Goal: Task Accomplishment & Management: Manage account settings

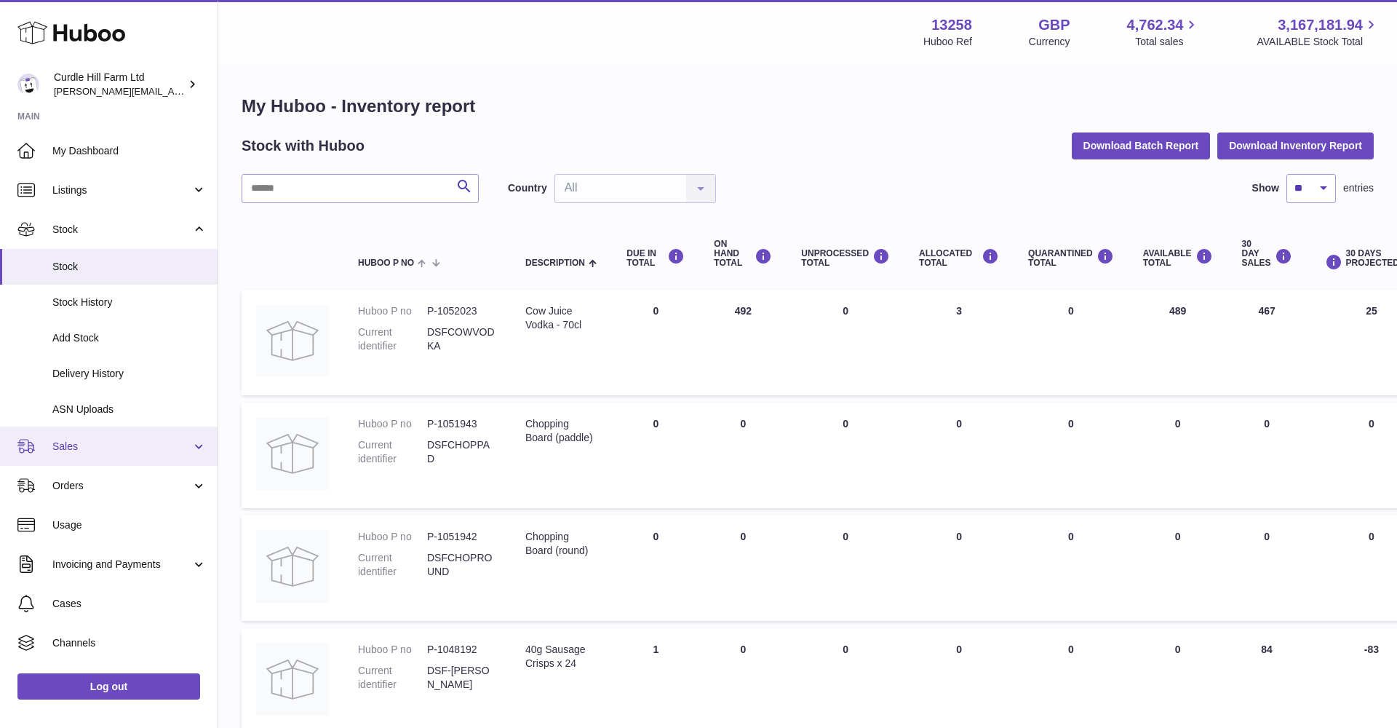
click at [92, 439] on span "Sales" at bounding box center [121, 446] width 139 height 14
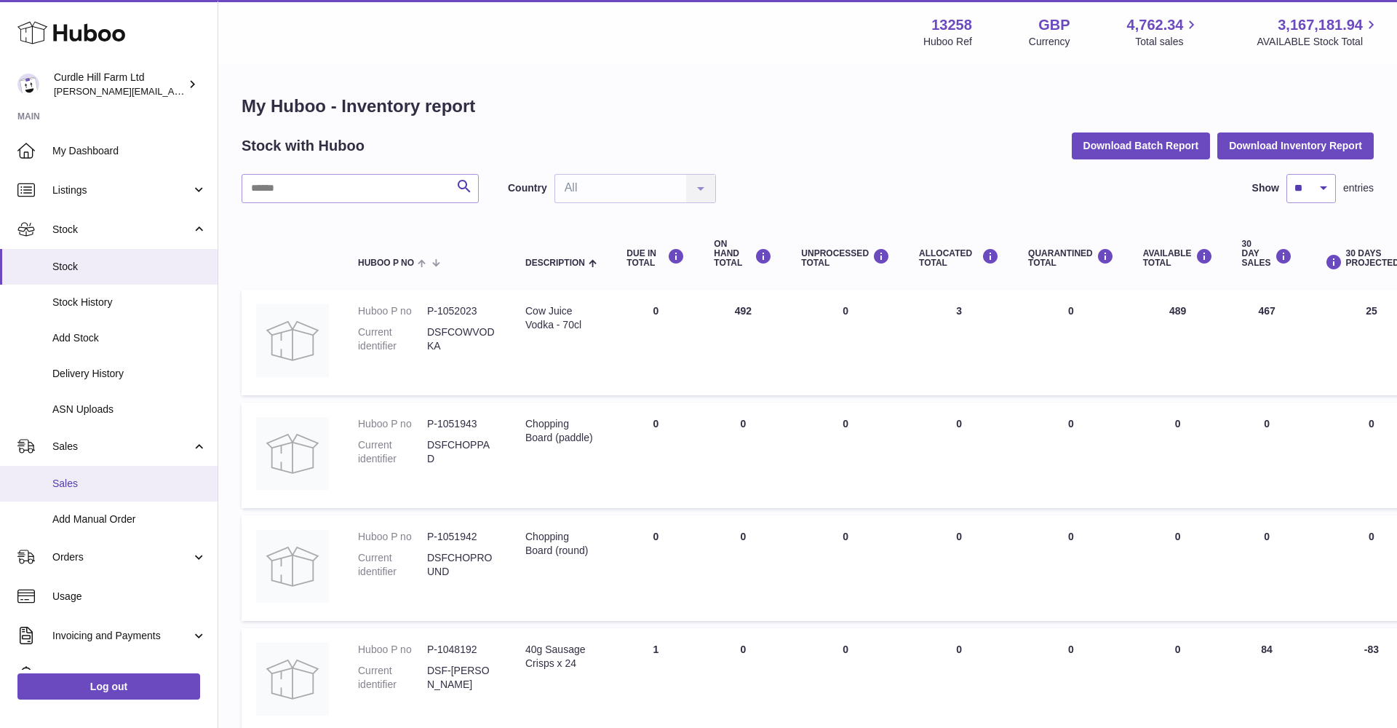
click at [96, 466] on link "Sales" at bounding box center [109, 484] width 218 height 36
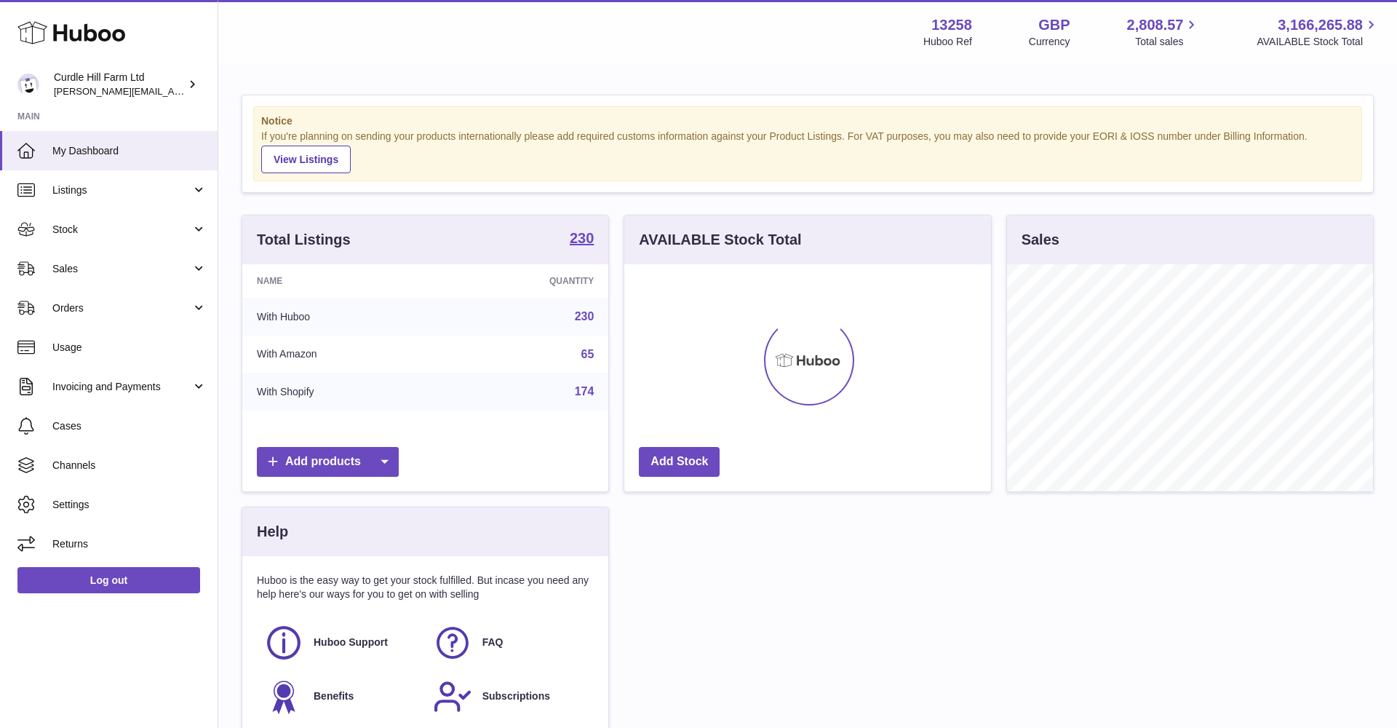
scroll to position [227, 367]
click at [139, 271] on span "Sales" at bounding box center [121, 269] width 139 height 14
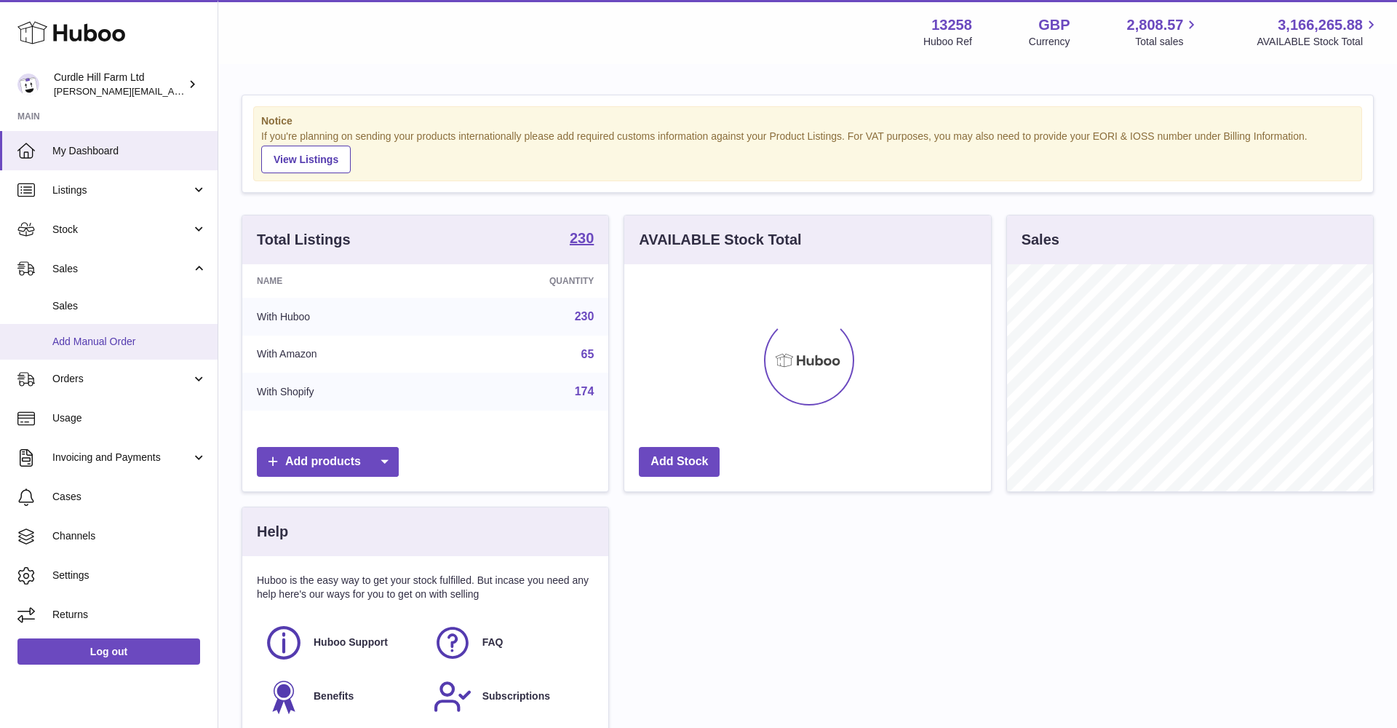
click at [123, 327] on link "Add Manual Order" at bounding box center [109, 342] width 218 height 36
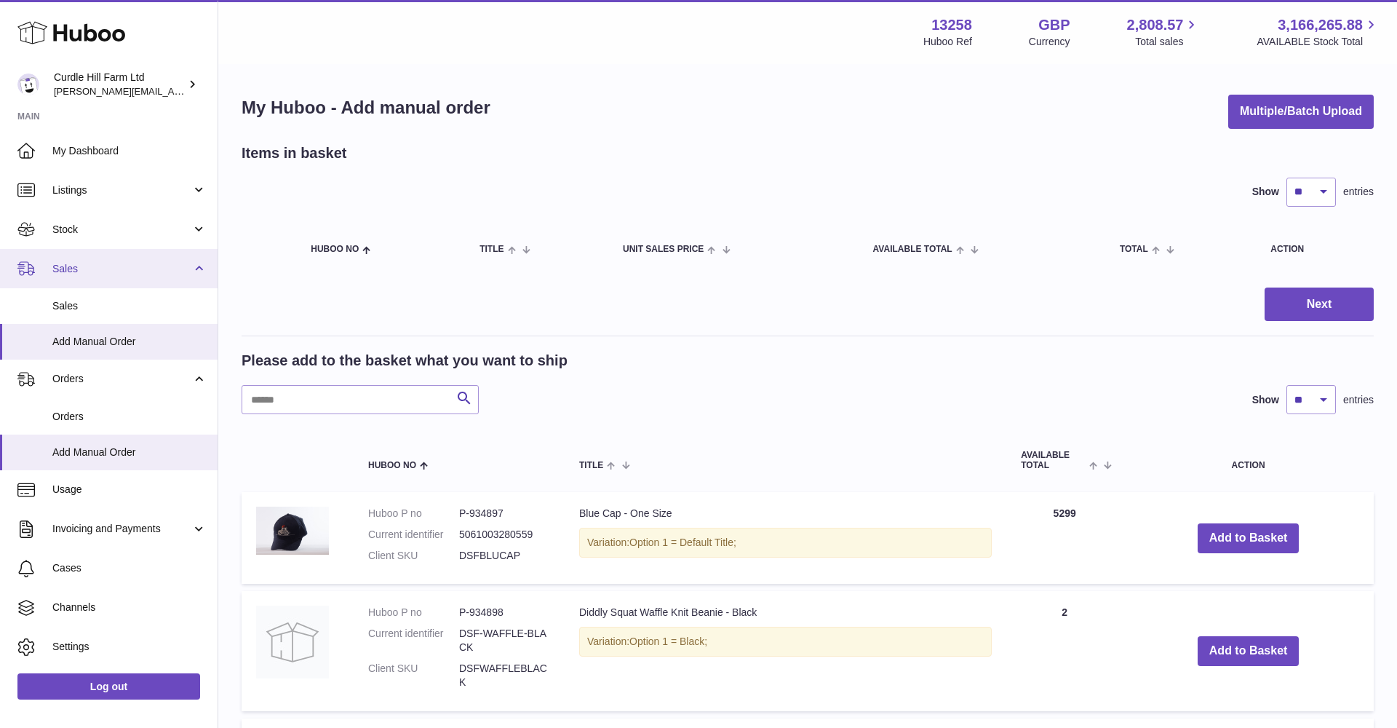
click at [105, 262] on span "Sales" at bounding box center [121, 269] width 139 height 14
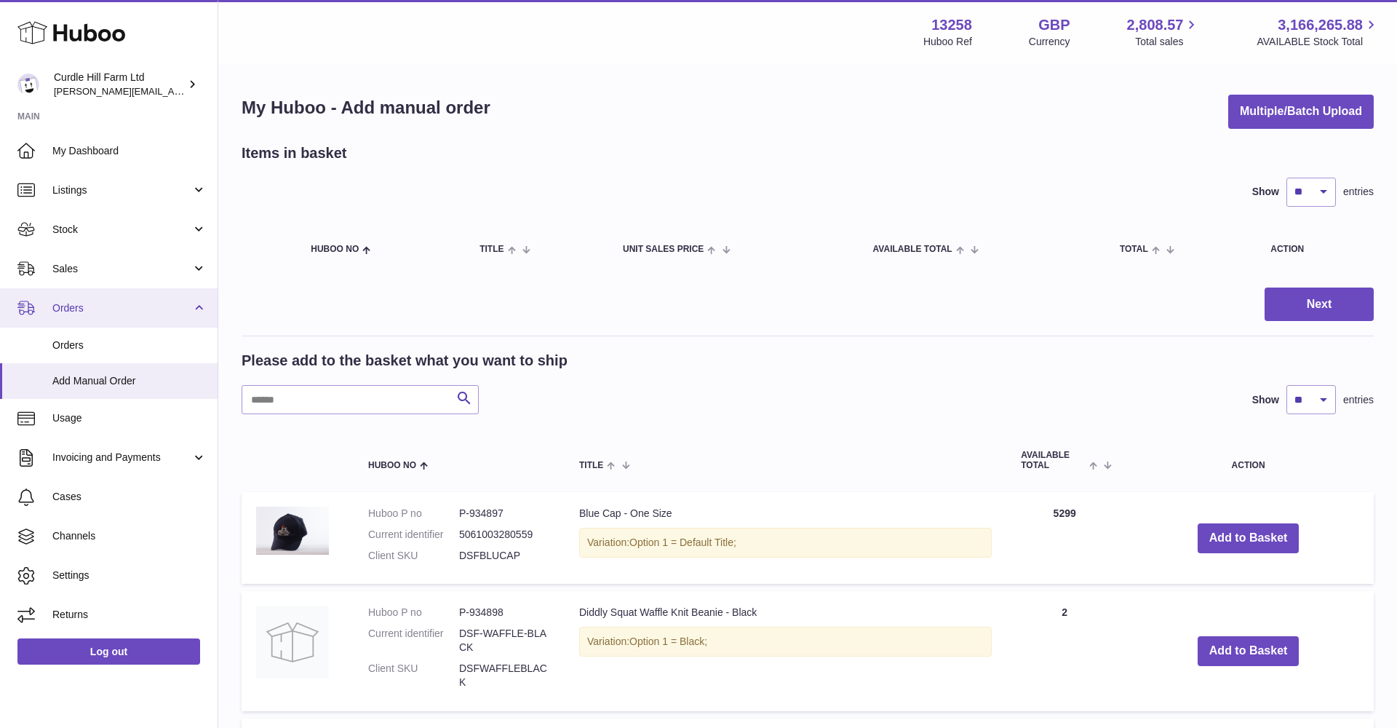
click at [92, 295] on link "Orders" at bounding box center [109, 307] width 218 height 39
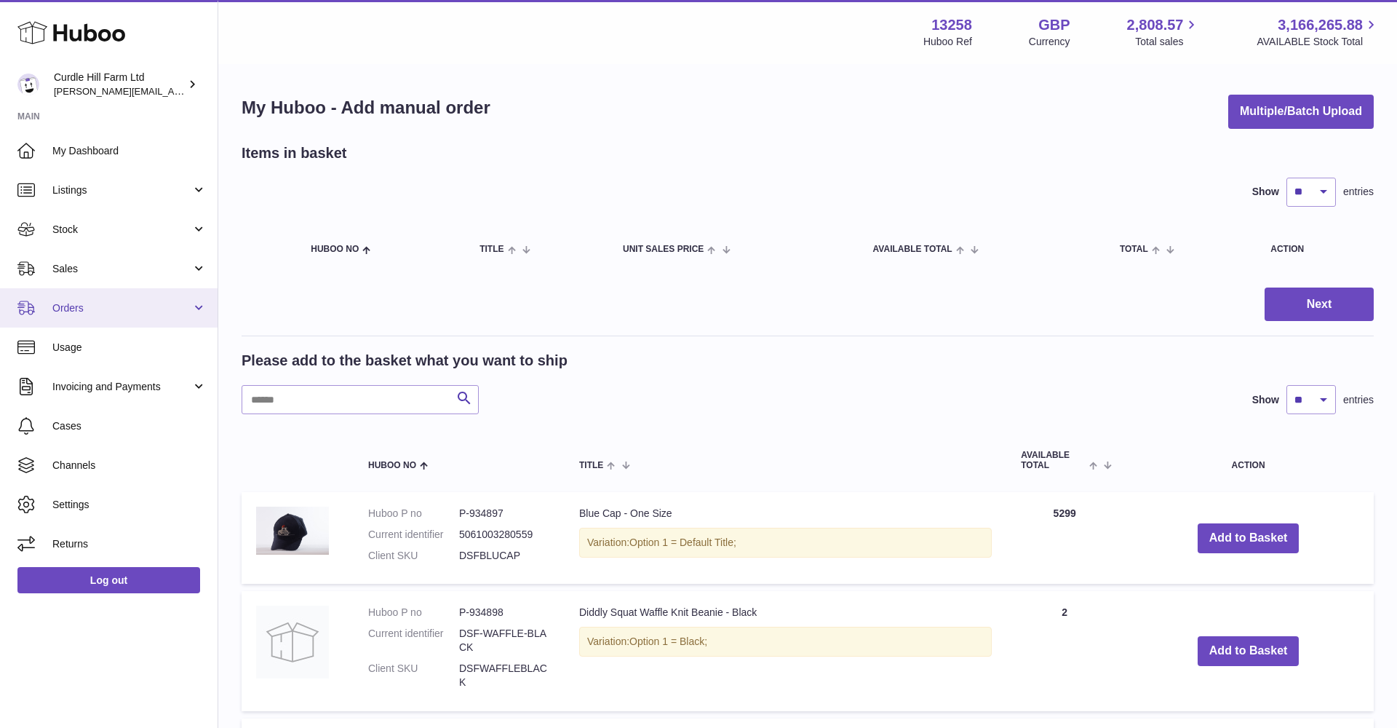
click at [84, 307] on span "Orders" at bounding box center [121, 308] width 139 height 14
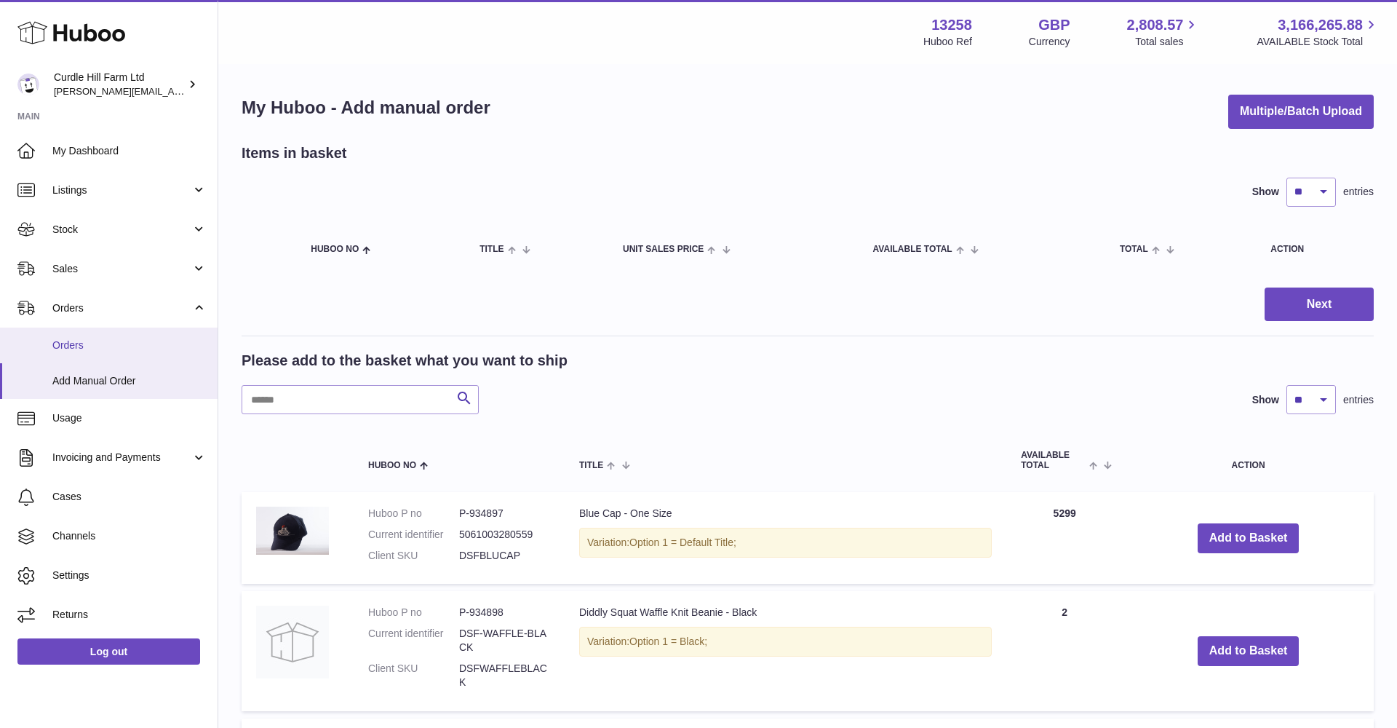
click at [84, 334] on link "Orders" at bounding box center [109, 345] width 218 height 36
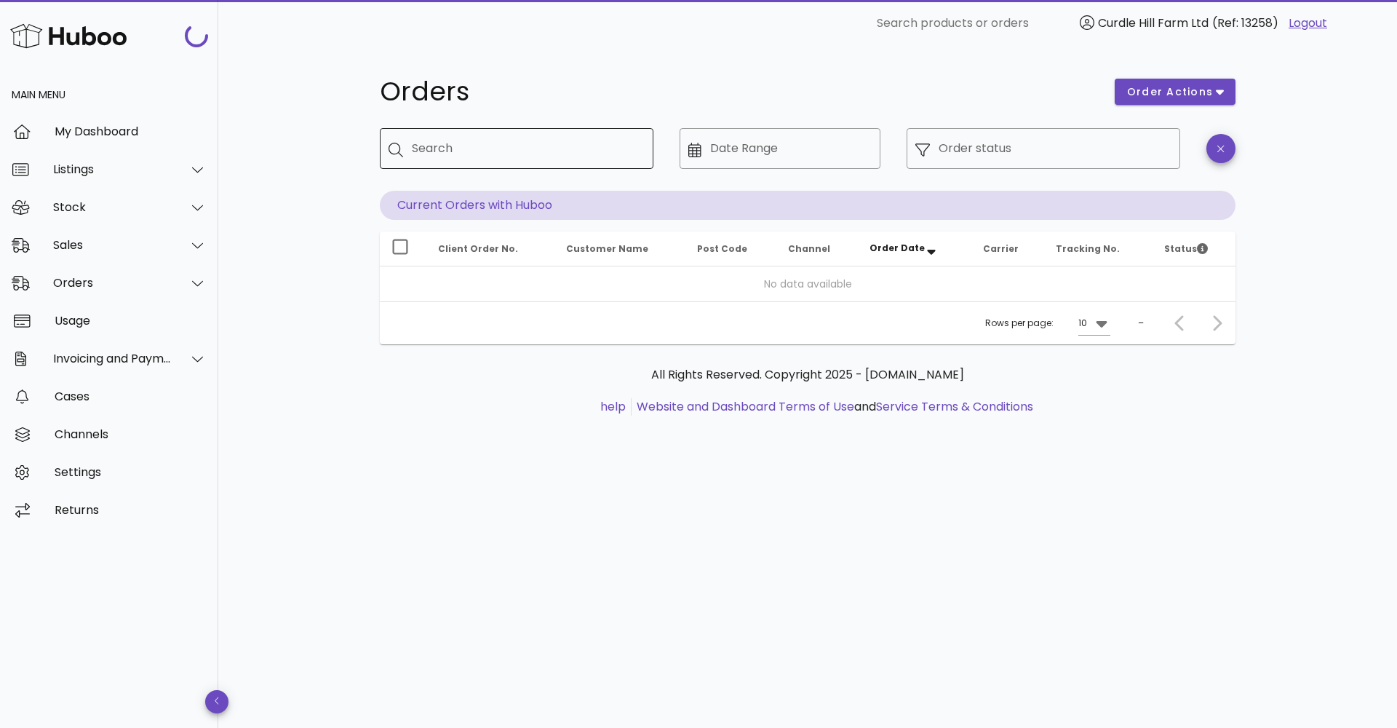
click at [464, 137] on input "Search" at bounding box center [527, 148] width 230 height 23
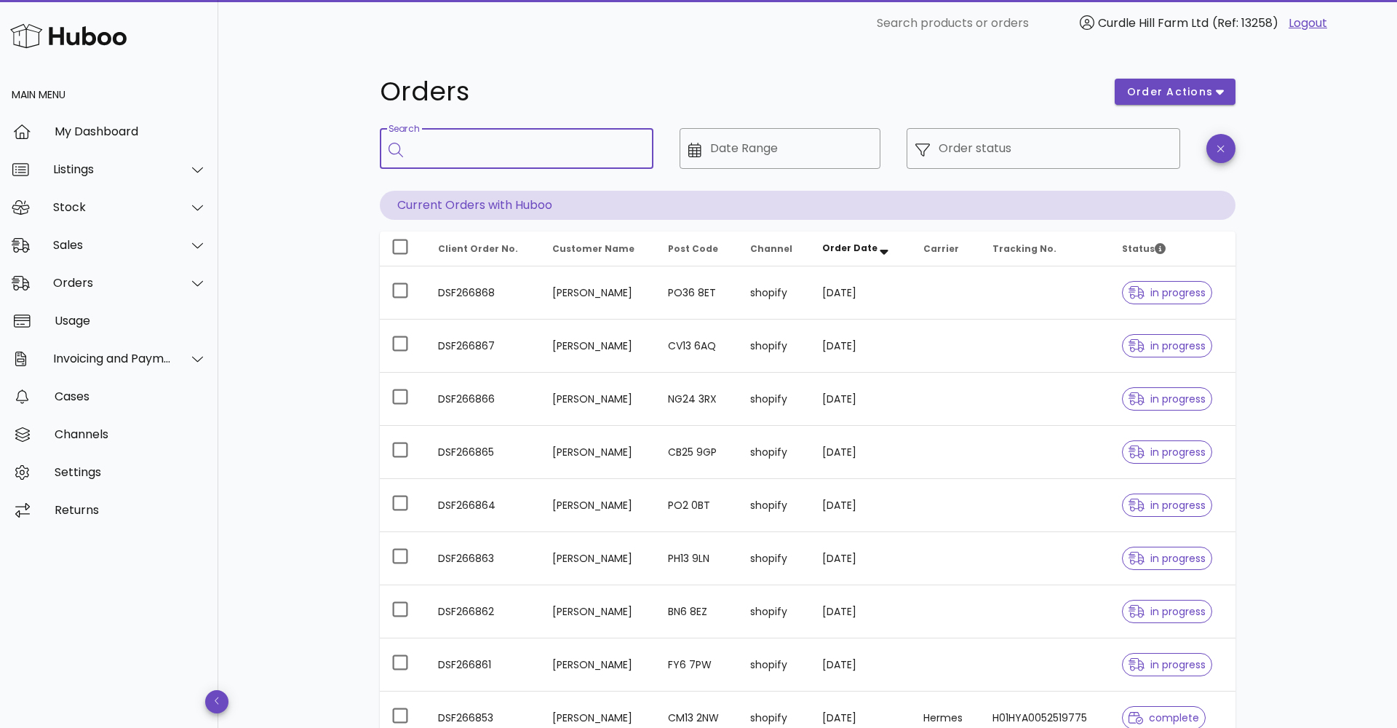
paste input "*********"
type input "*********"
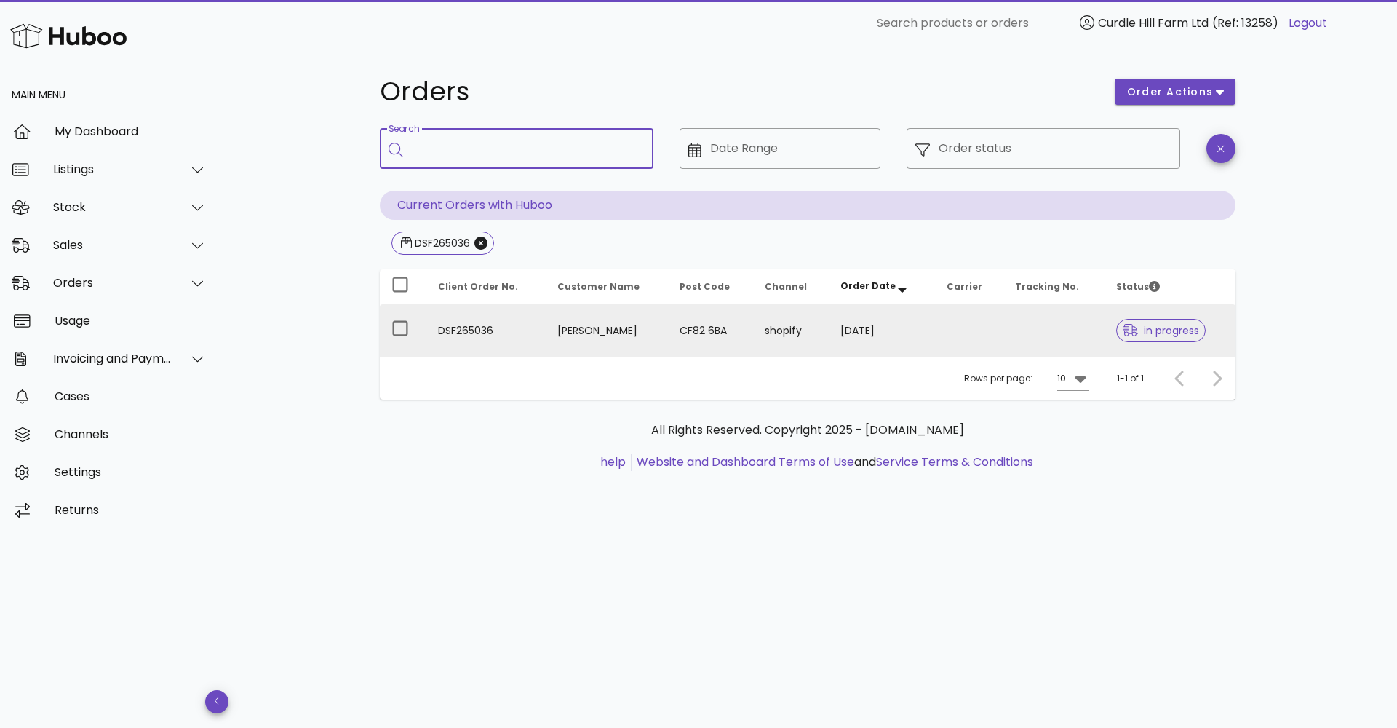
click at [639, 312] on td "Lianne Lusty" at bounding box center [607, 330] width 122 height 52
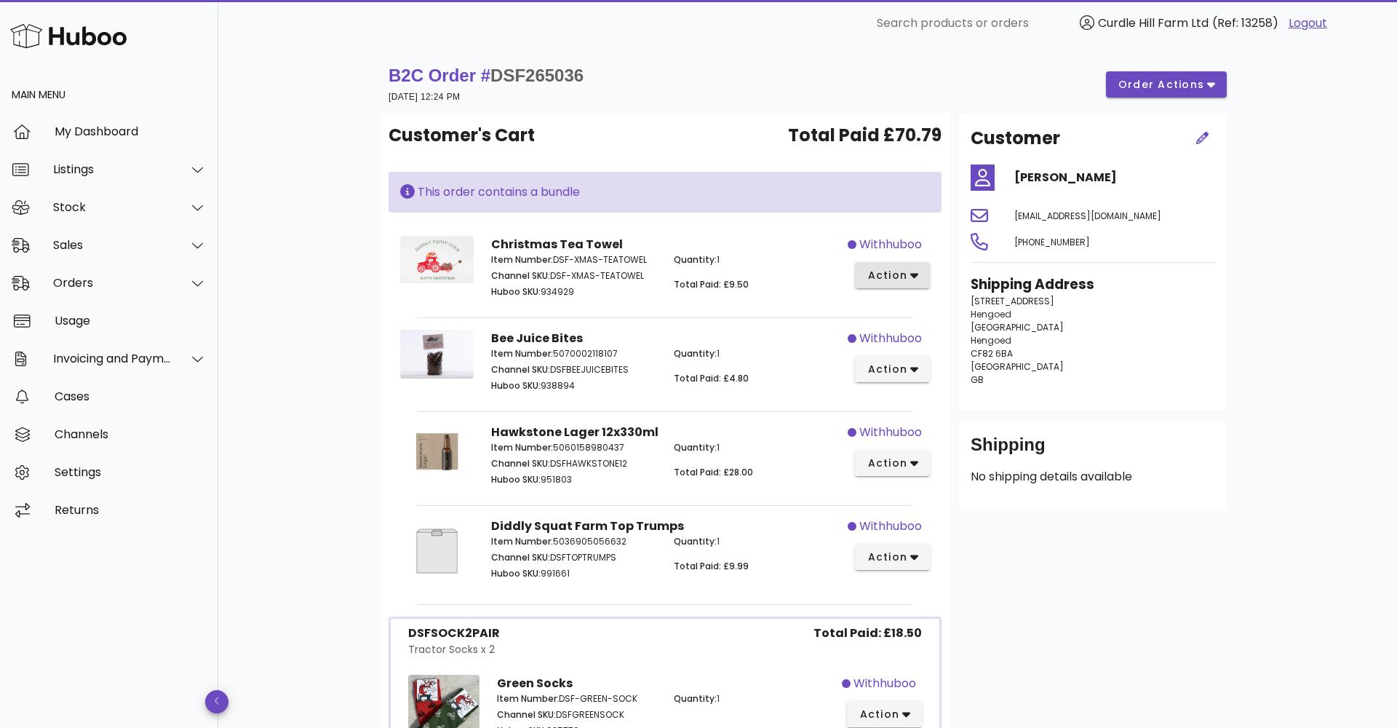
click at [911, 272] on icon "button" at bounding box center [914, 274] width 8 height 13
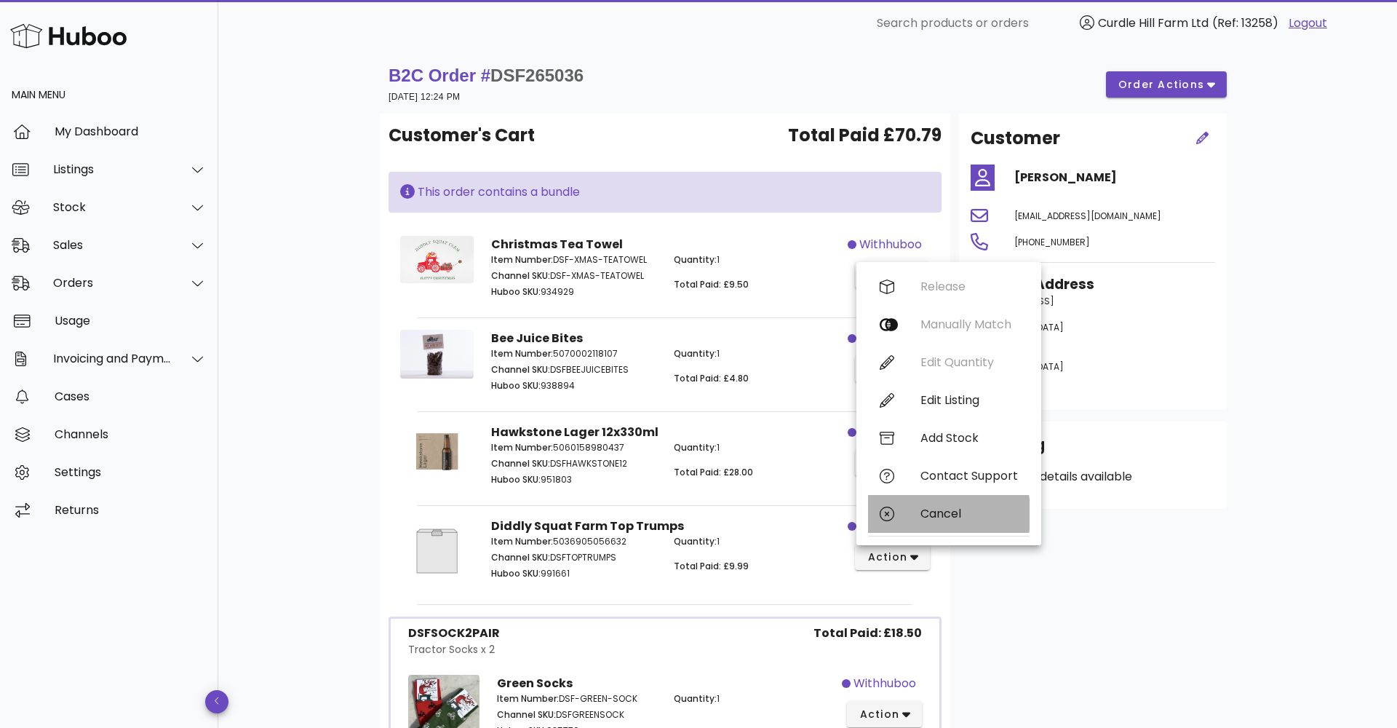
click at [913, 514] on div "Cancel" at bounding box center [949, 514] width 162 height 38
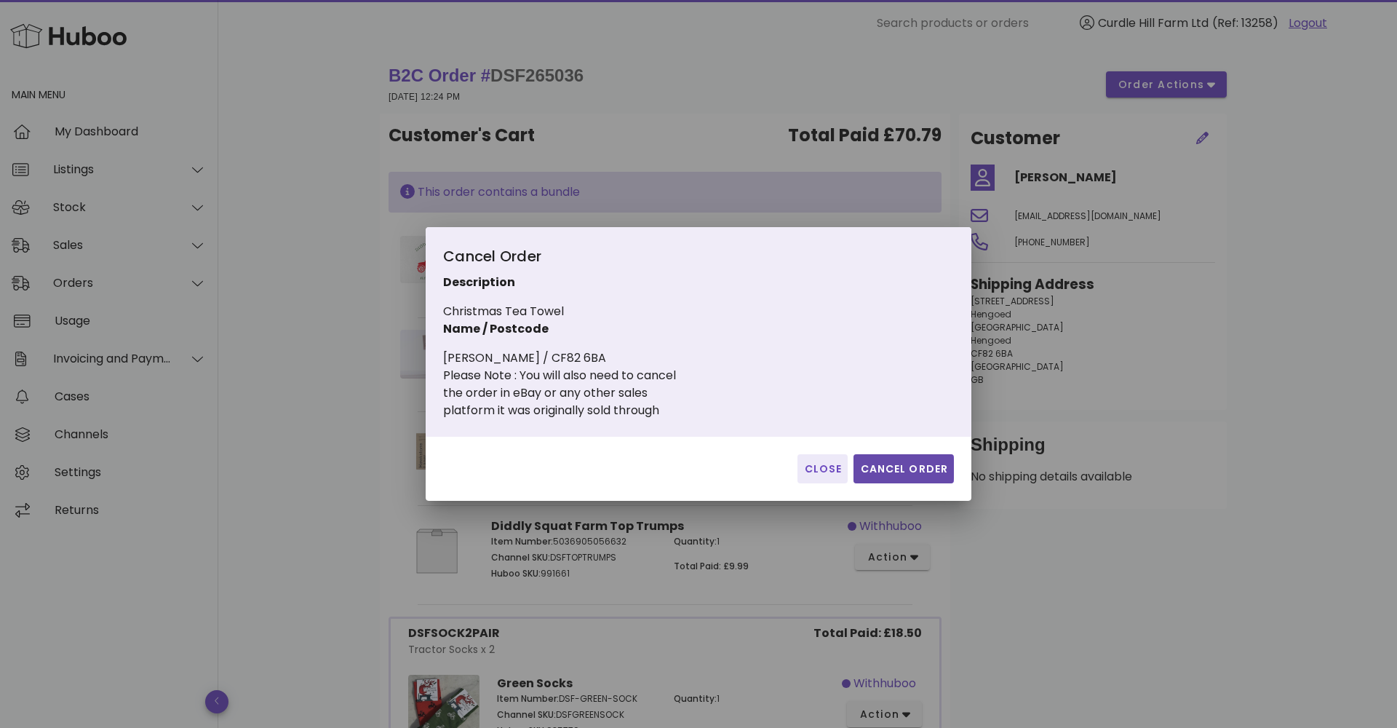
click at [894, 475] on span "Cancel Order" at bounding box center [903, 468] width 89 height 15
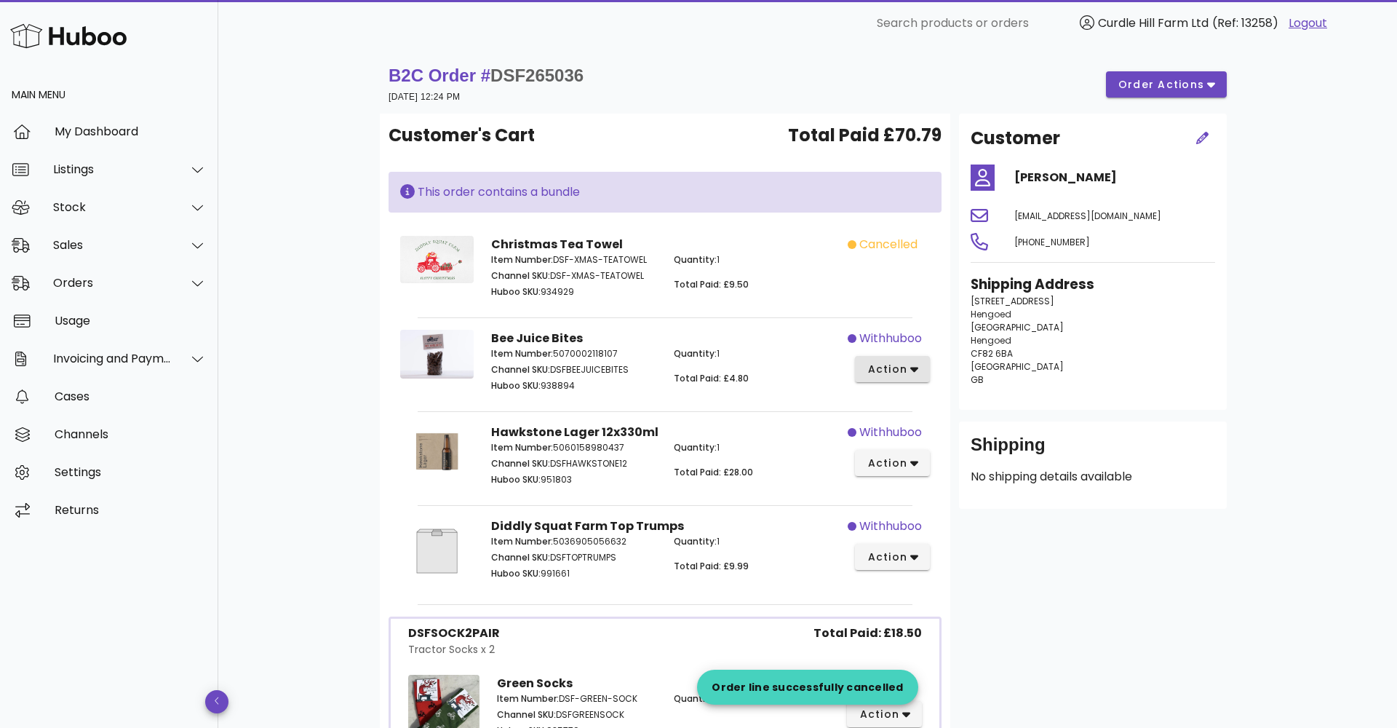
click at [903, 373] on span "action" at bounding box center [887, 369] width 41 height 15
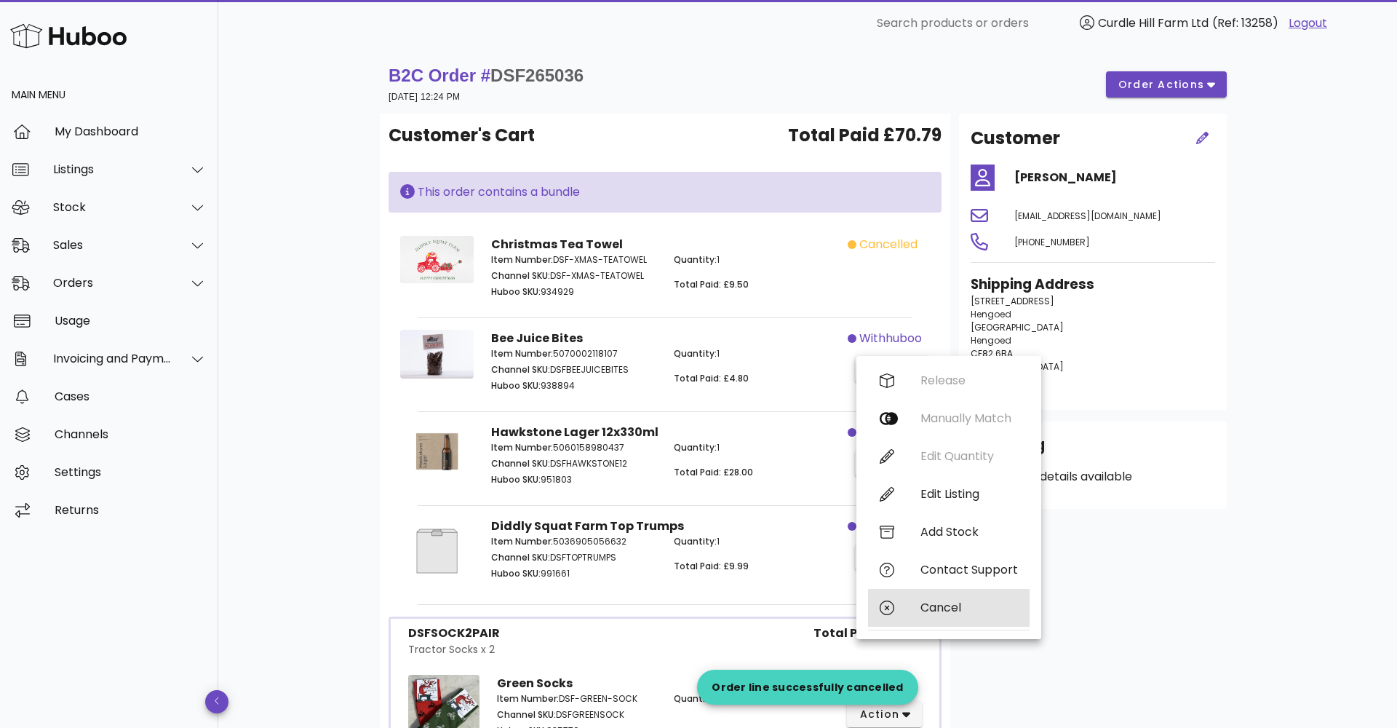
click at [931, 620] on div "Cancel" at bounding box center [949, 608] width 162 height 38
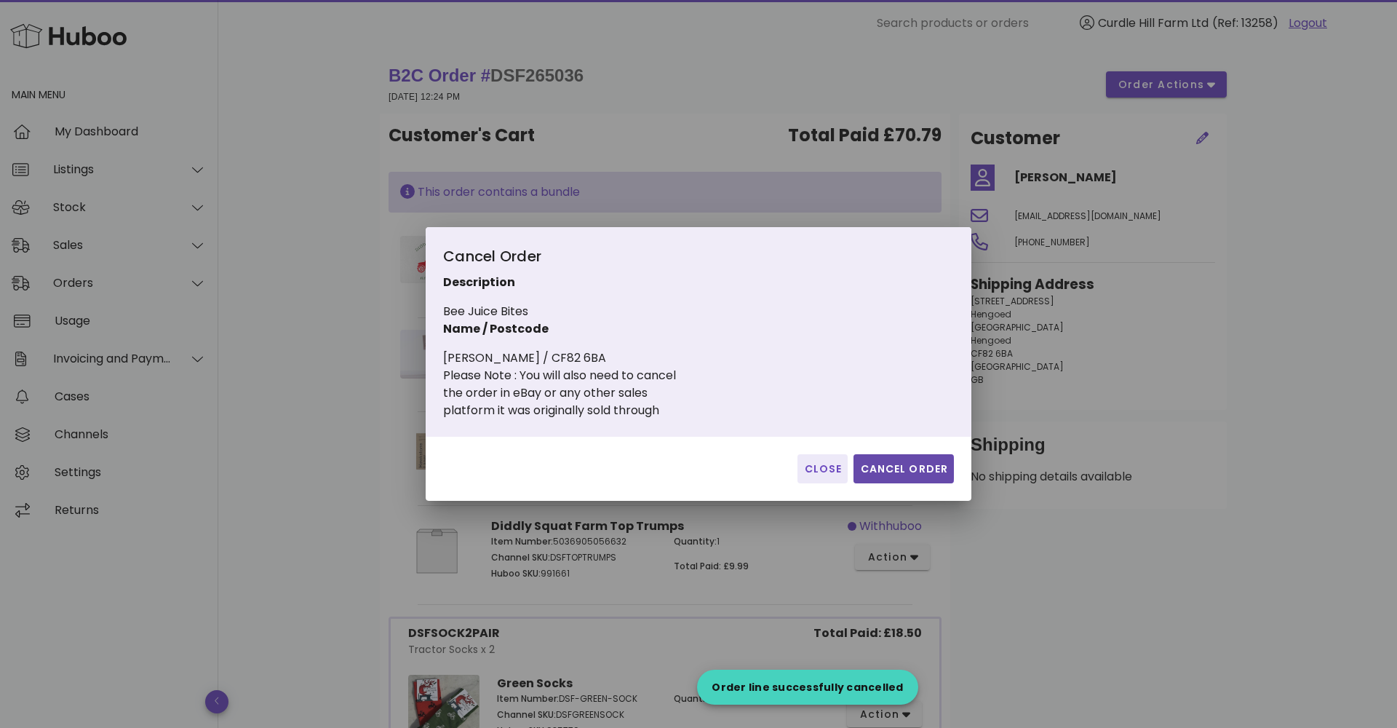
click at [911, 471] on span "Cancel Order" at bounding box center [903, 468] width 89 height 15
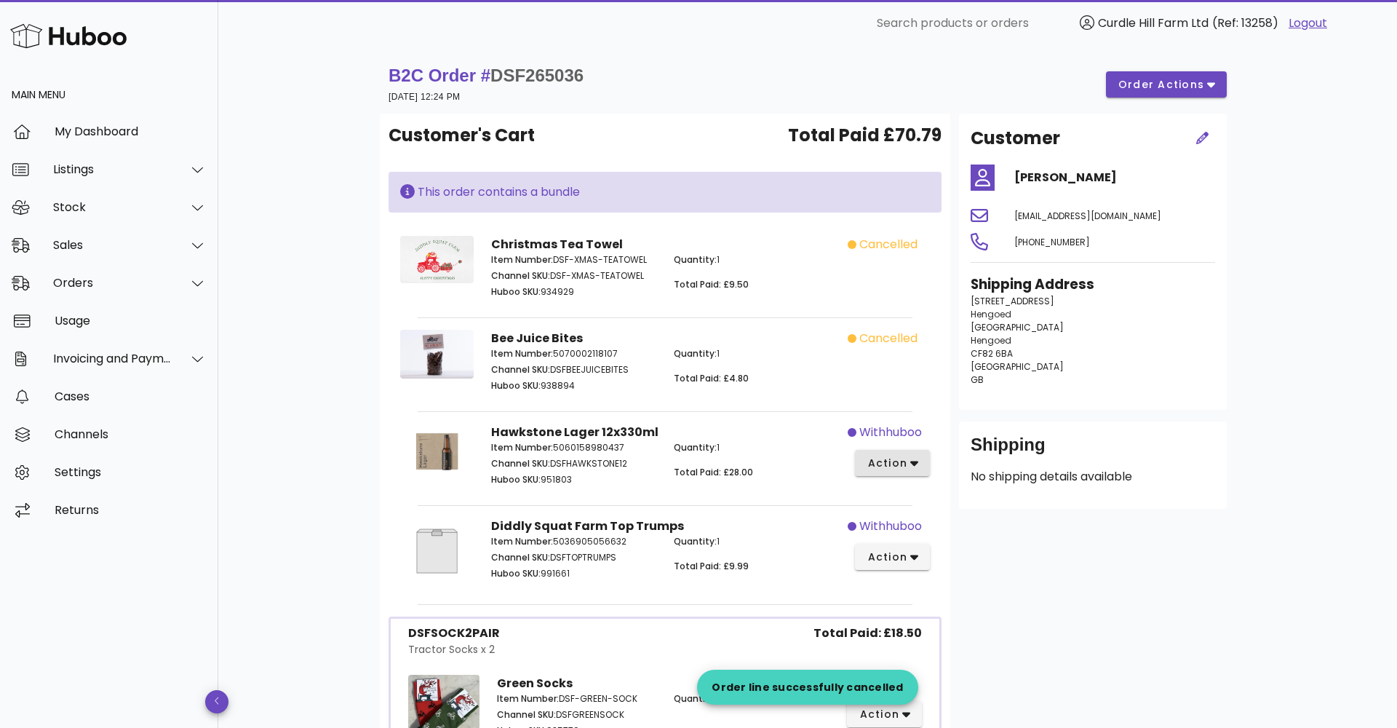
drag, startPoint x: 912, startPoint y: 461, endPoint x: 891, endPoint y: 451, distance: 23.8
click at [909, 458] on span "action" at bounding box center [893, 462] width 52 height 15
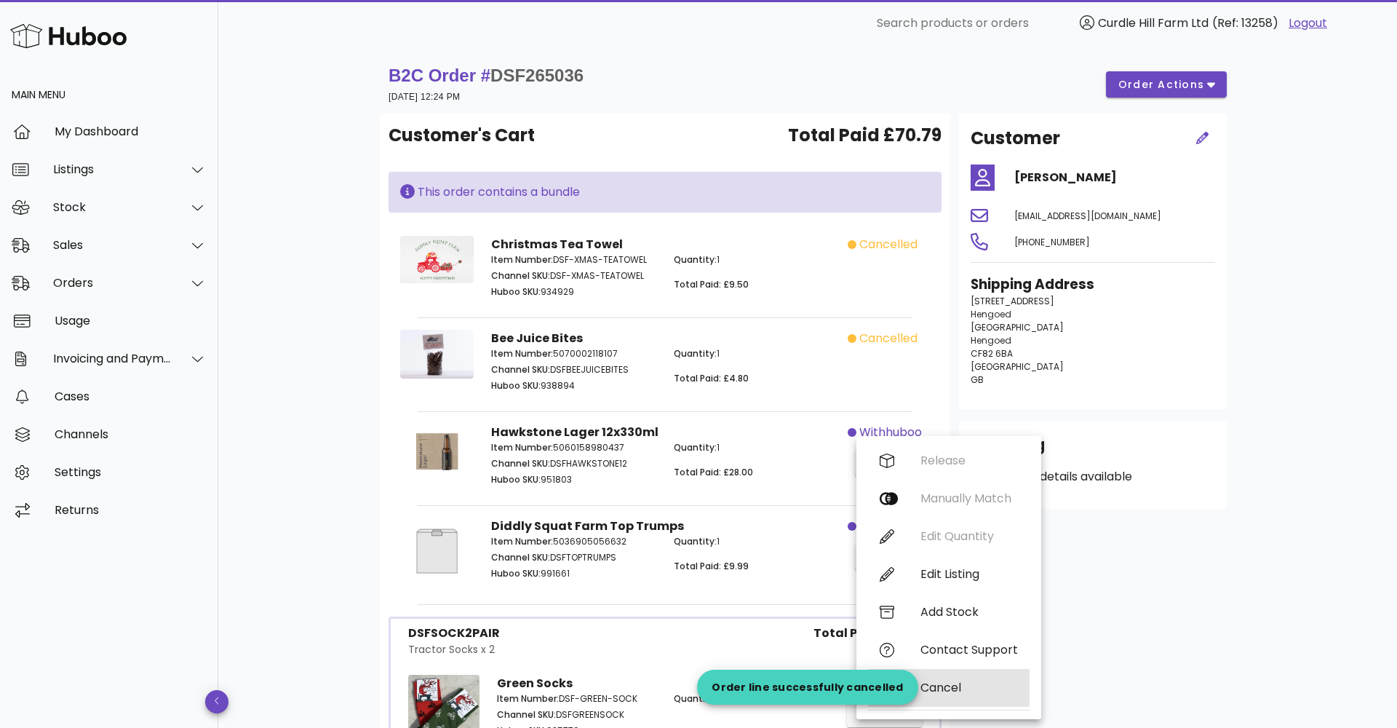
click at [948, 681] on div "Cancel" at bounding box center [968, 687] width 97 height 14
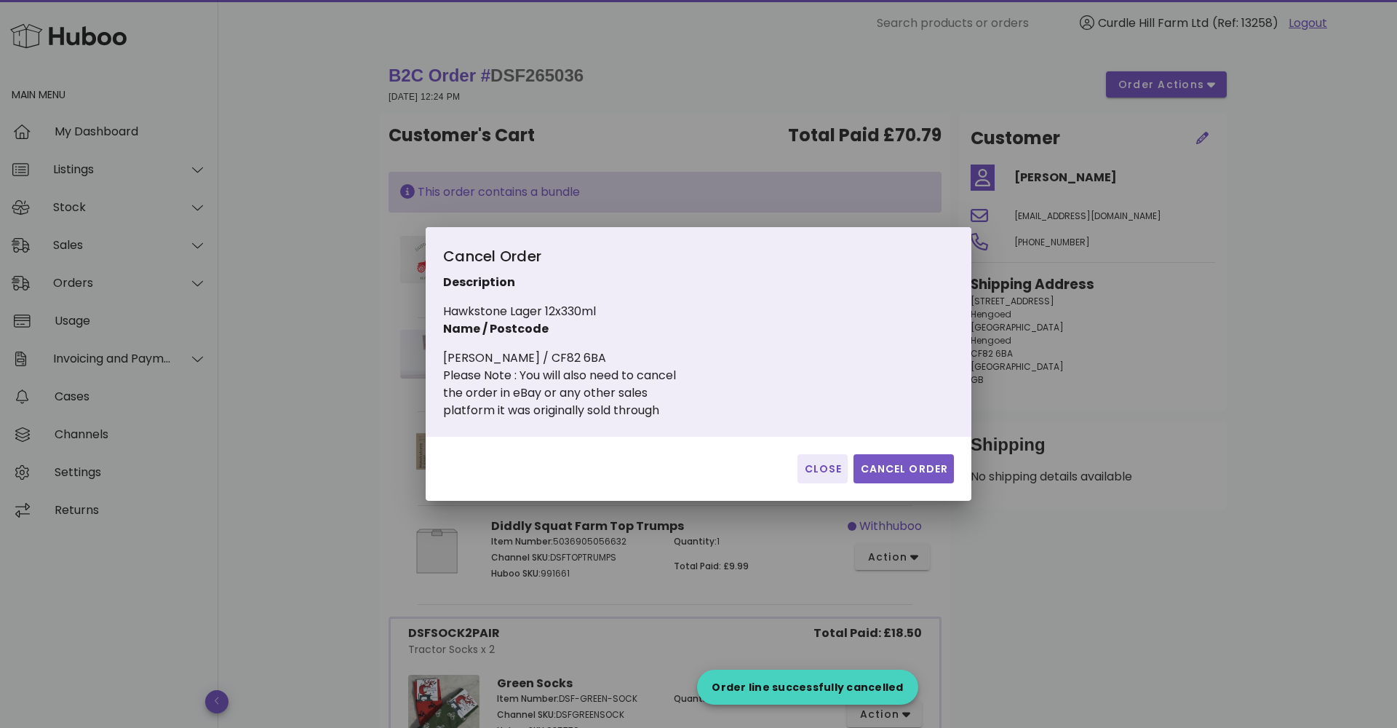
click at [907, 477] on button "Cancel Order" at bounding box center [903, 468] width 100 height 29
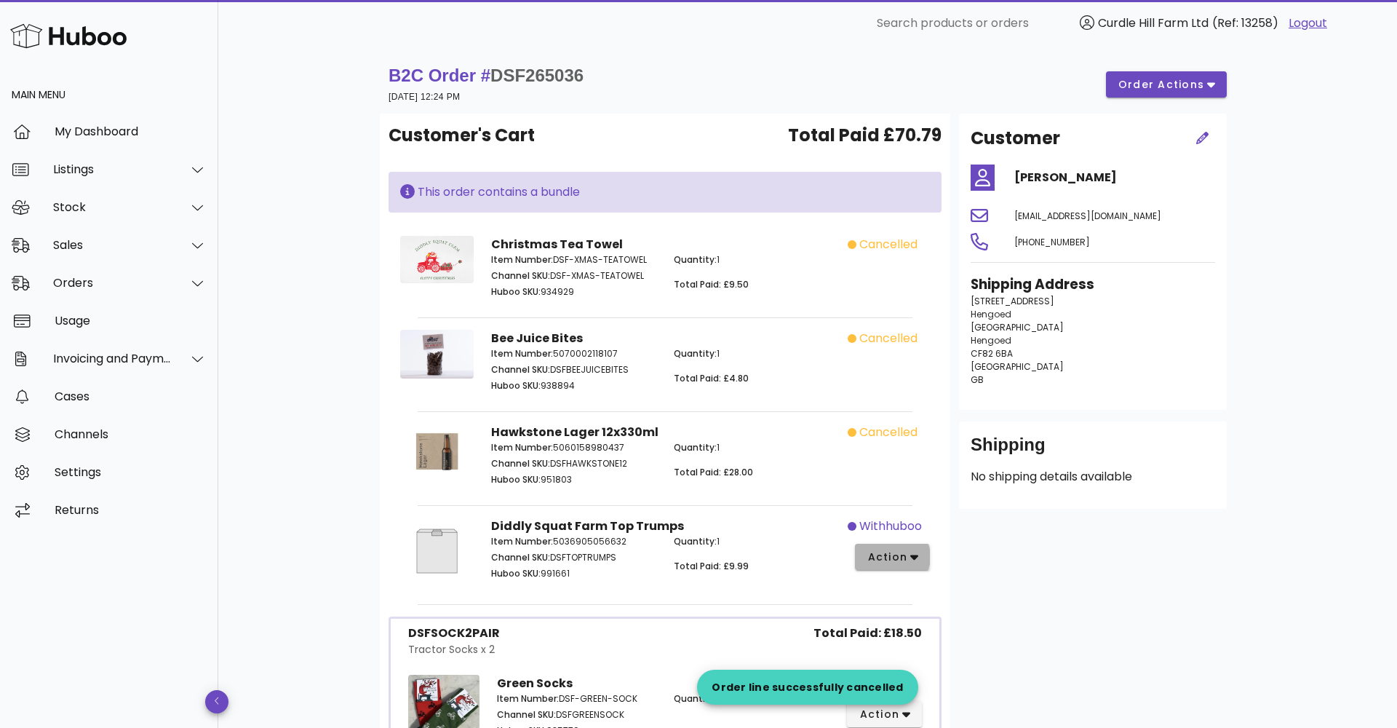
drag, startPoint x: 909, startPoint y: 558, endPoint x: 907, endPoint y: 547, distance: 11.3
click at [909, 553] on span "action" at bounding box center [893, 556] width 52 height 15
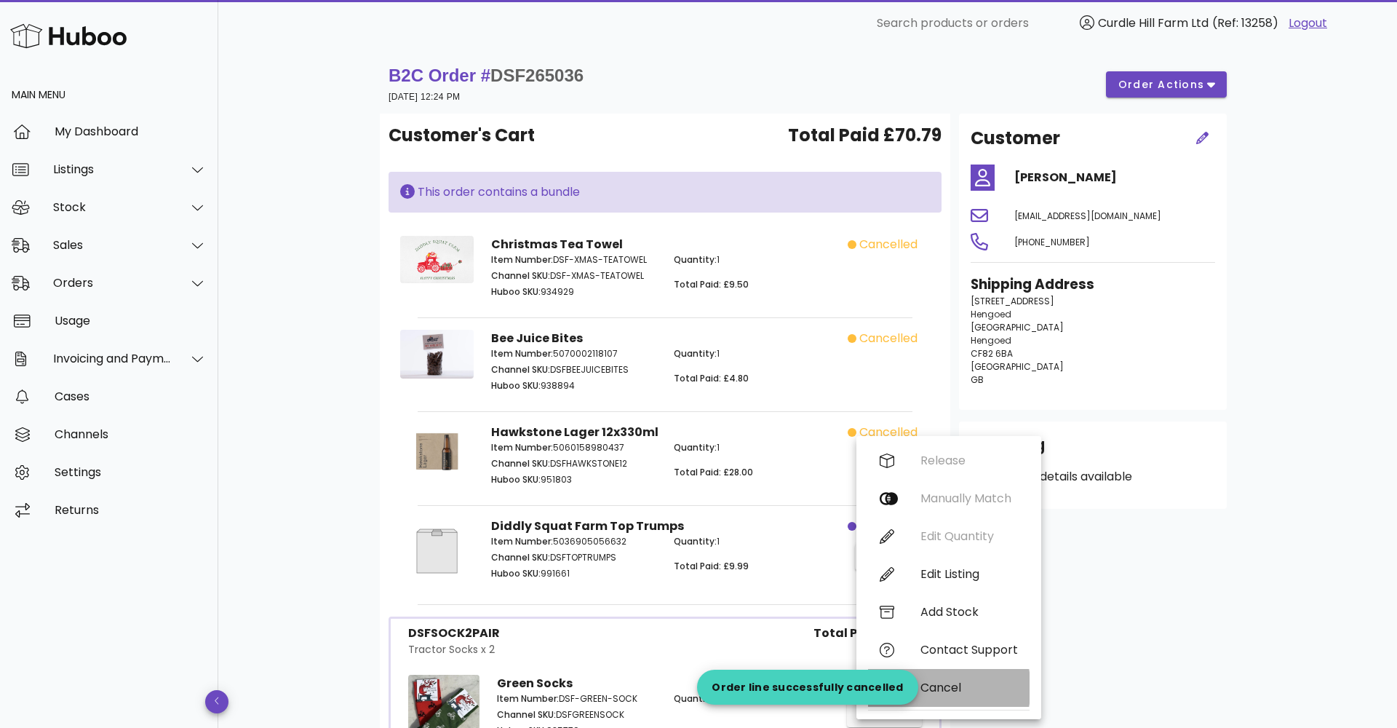
click at [971, 684] on div "Cancel" at bounding box center [968, 687] width 97 height 14
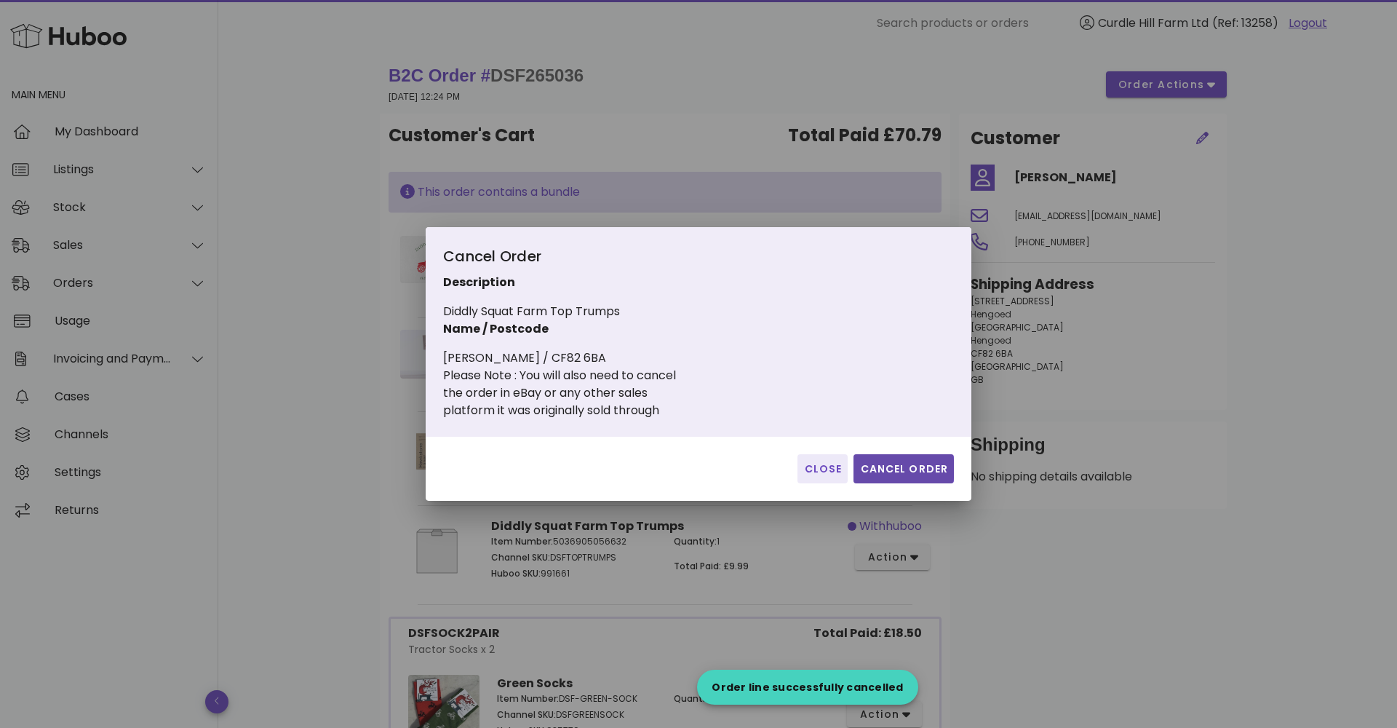
click at [905, 471] on span "Cancel Order" at bounding box center [903, 468] width 89 height 15
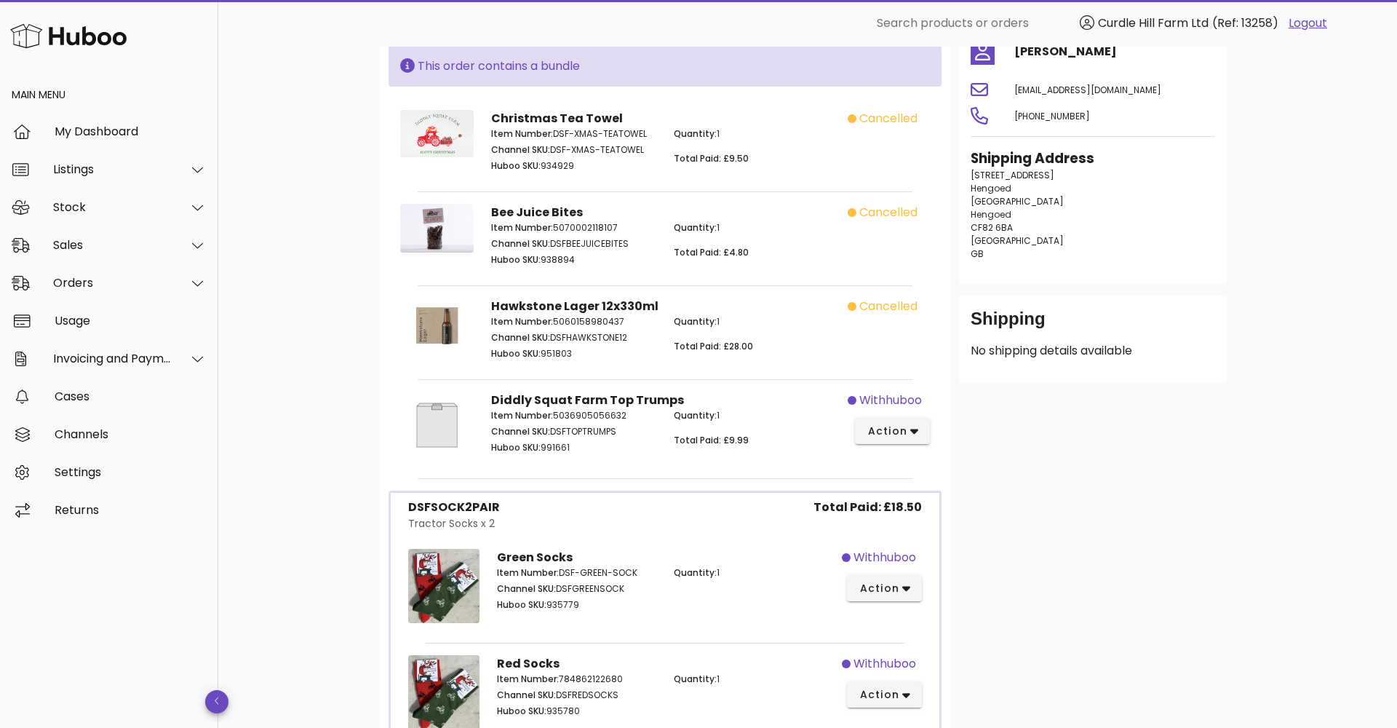
scroll to position [131, 0]
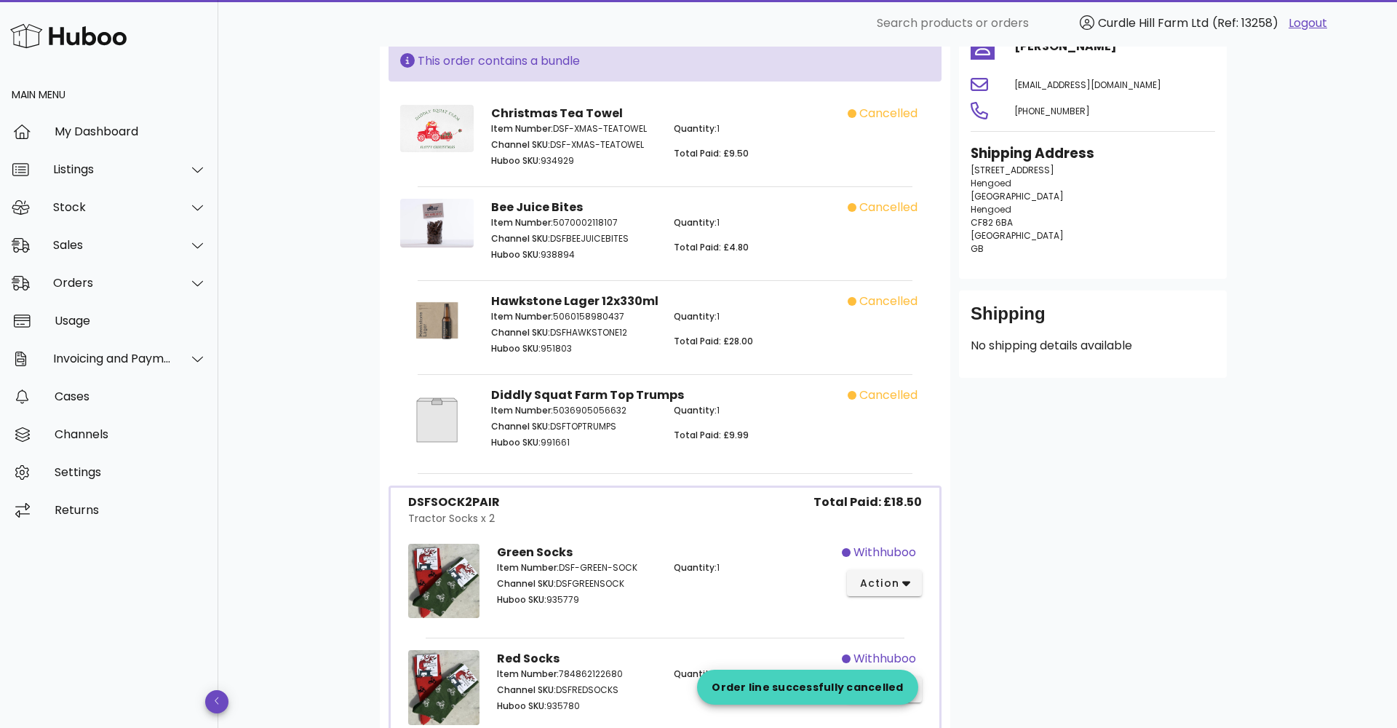
click at [891, 598] on div "withhuboo action" at bounding box center [886, 583] width 89 height 97
click at [883, 581] on span "action" at bounding box center [879, 583] width 41 height 15
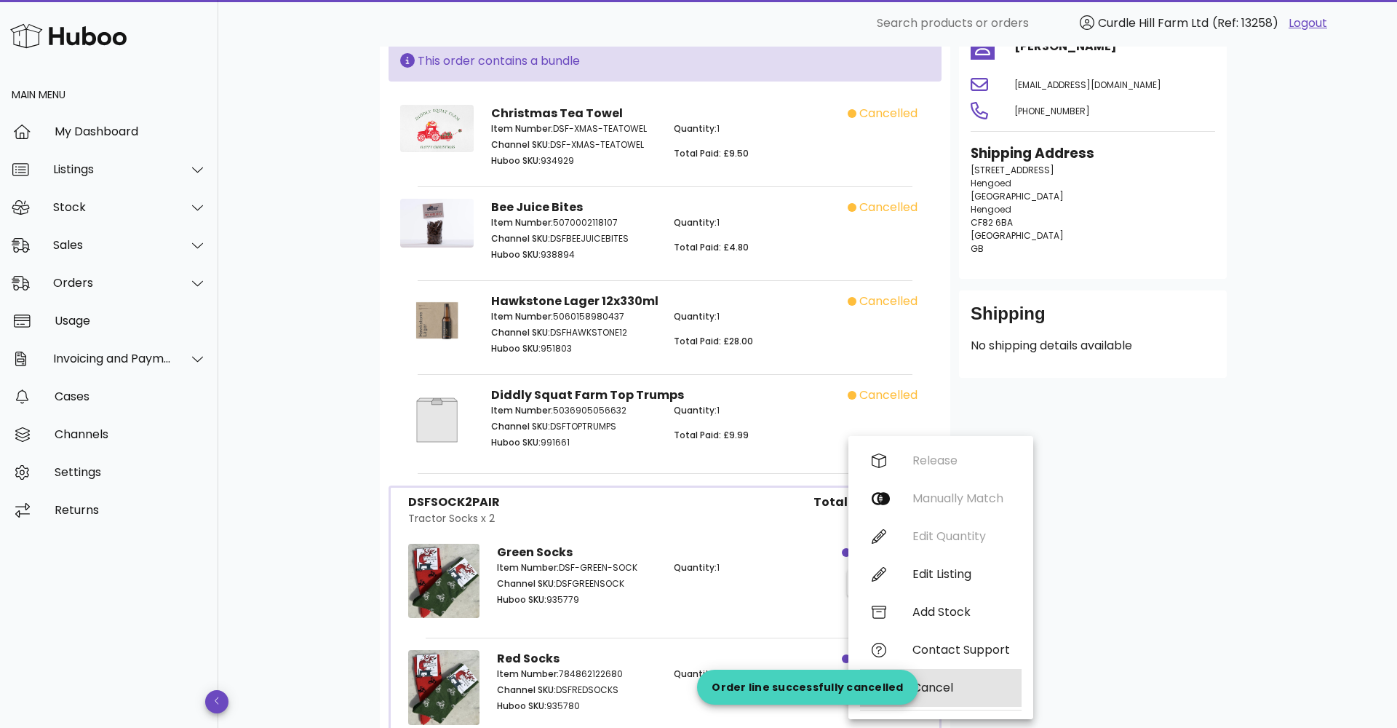
click at [938, 671] on div "Cancel" at bounding box center [941, 688] width 162 height 38
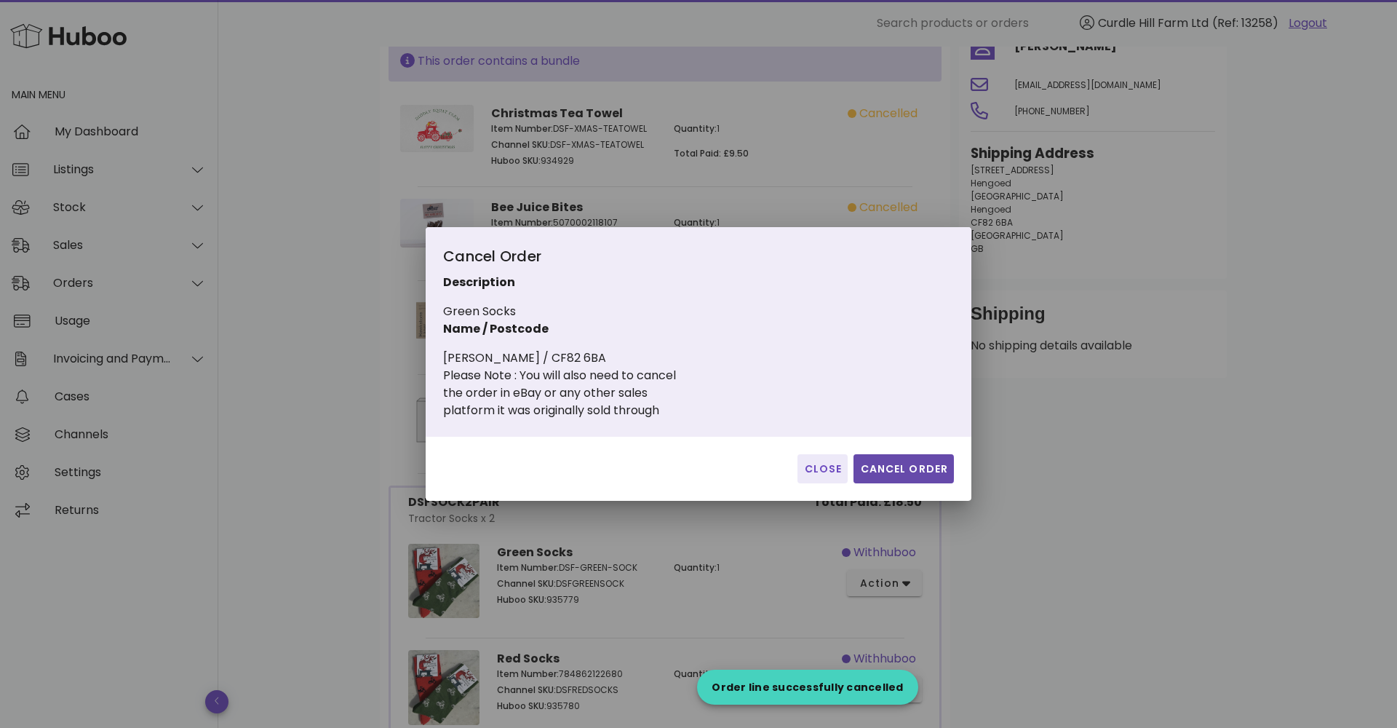
click at [898, 477] on button "Cancel Order" at bounding box center [903, 468] width 100 height 29
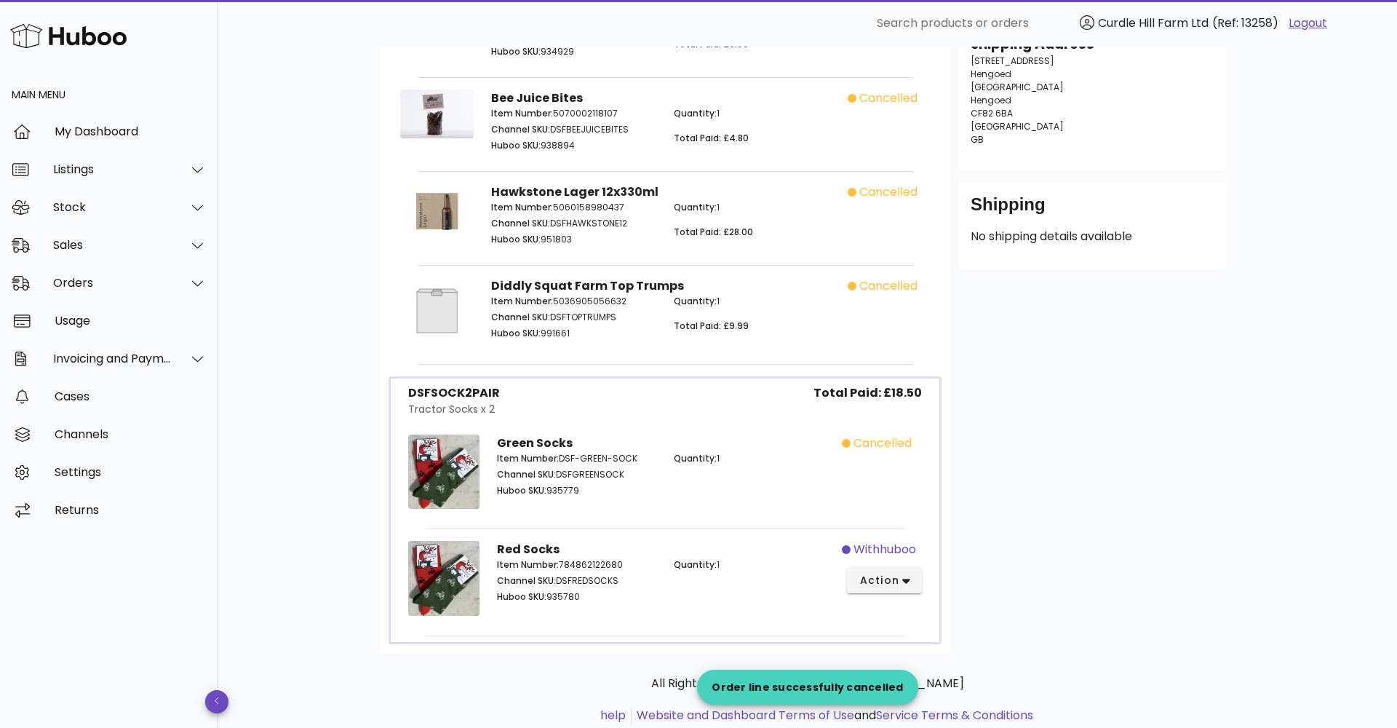
scroll to position [242, 0]
click at [896, 594] on div "withhuboo action" at bounding box center [886, 578] width 89 height 97
click at [888, 574] on span "action" at bounding box center [879, 577] width 41 height 15
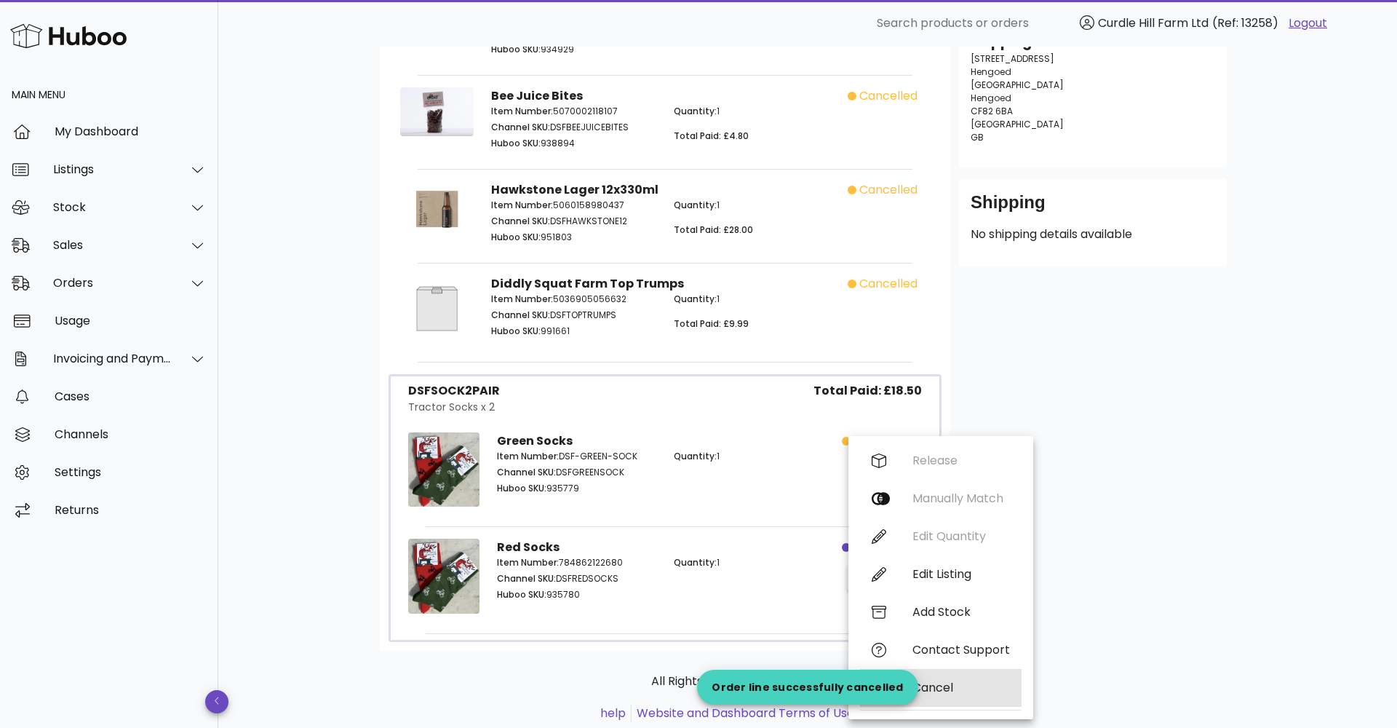
click at [964, 672] on div "Cancel" at bounding box center [941, 688] width 162 height 38
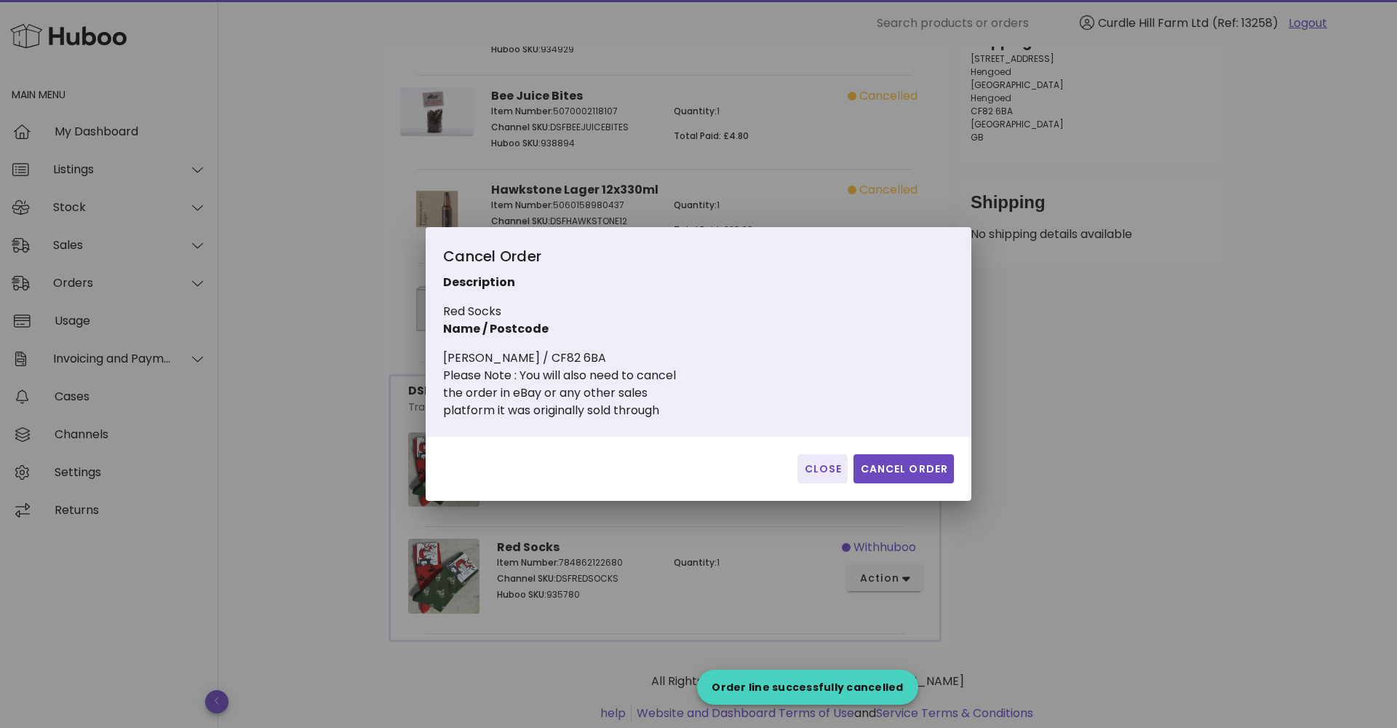
click at [918, 453] on div "Close Cancel Order" at bounding box center [699, 469] width 546 height 64
click at [914, 467] on span "Cancel Order" at bounding box center [903, 468] width 89 height 15
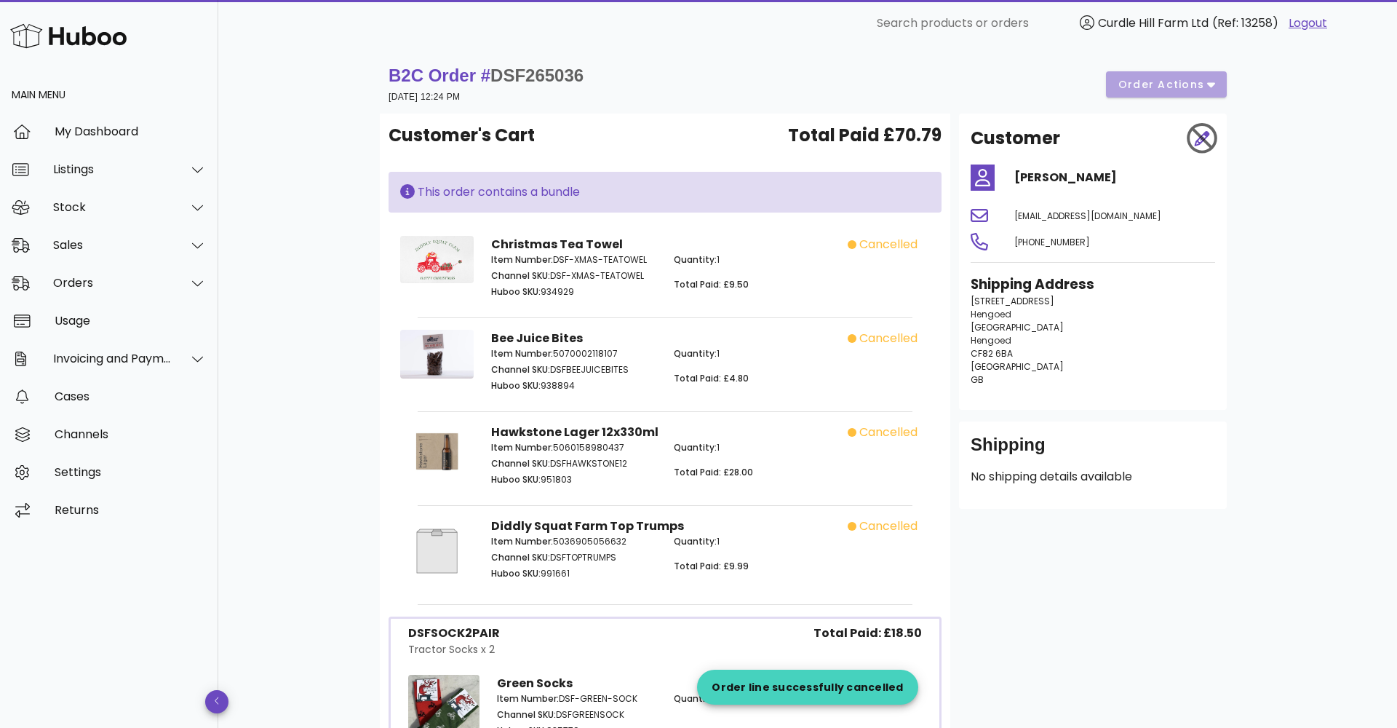
scroll to position [0, 0]
